Goal: Information Seeking & Learning: Find specific fact

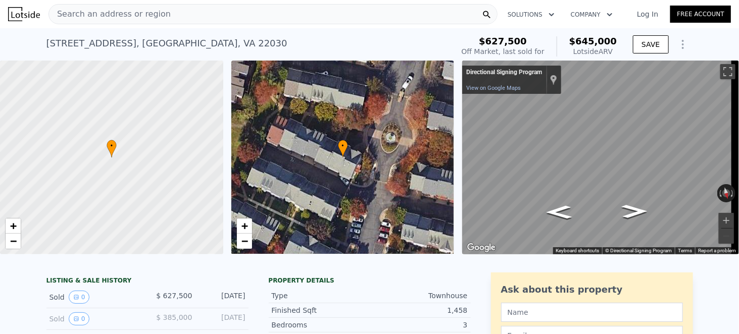
click at [133, 19] on span "Search an address or region" at bounding box center [110, 14] width 122 height 12
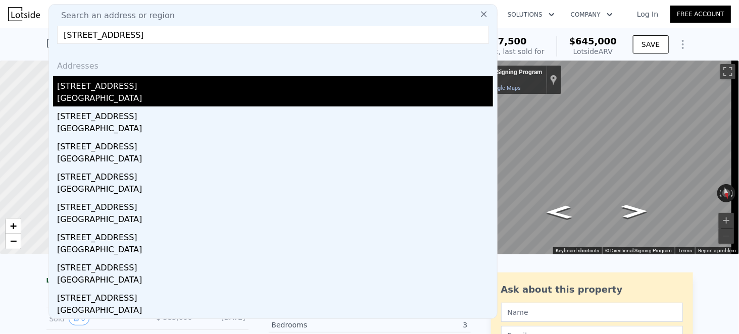
type input "[STREET_ADDRESS]"
click at [140, 84] on div "[STREET_ADDRESS]" at bounding box center [275, 84] width 436 height 16
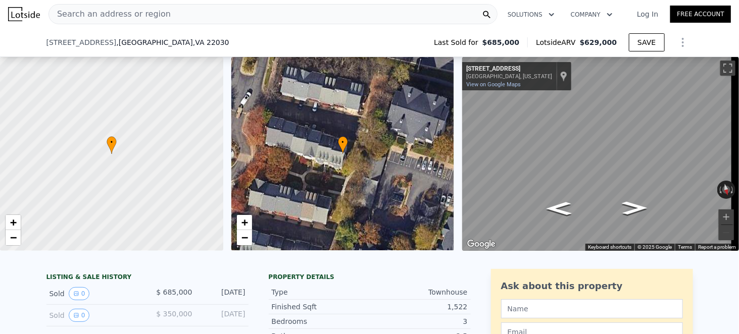
scroll to position [189, 0]
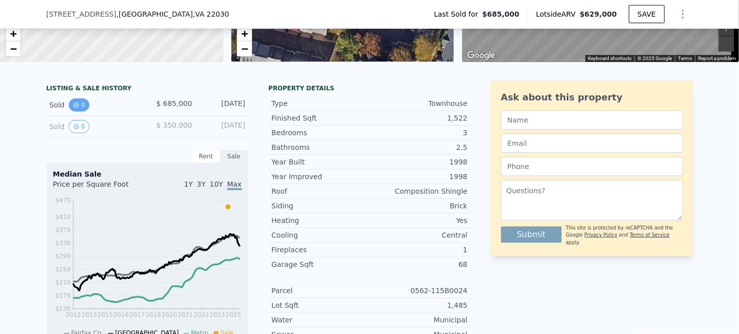
click at [79, 108] on button "0" at bounding box center [79, 105] width 21 height 13
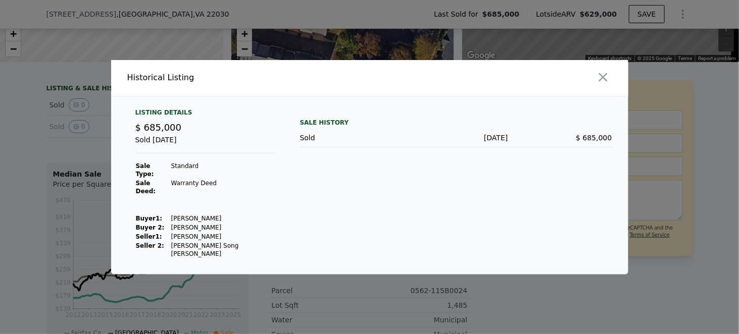
click at [446, 191] on div "Sale History Sold [DATE] $ 685,000" at bounding box center [456, 184] width 312 height 150
click at [182, 214] on td "[PERSON_NAME]" at bounding box center [223, 218] width 105 height 9
click at [275, 200] on div "Listing Details $ 685,000 Sold [DATE] Sale Type: Standard Sale Deed: Warranty D…" at bounding box center [205, 184] width 157 height 150
click at [11, 143] on div at bounding box center [369, 167] width 739 height 334
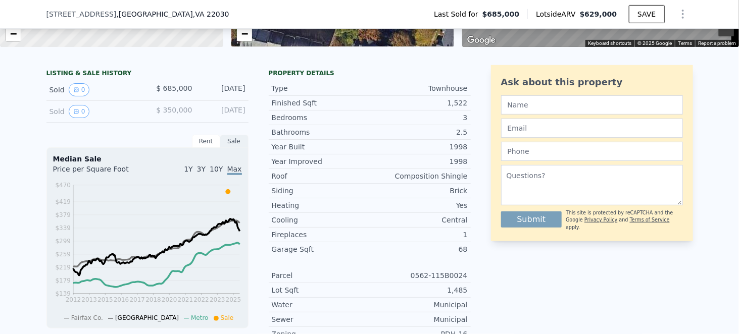
scroll to position [216, 0]
